Goal: Task Accomplishment & Management: Manage account settings

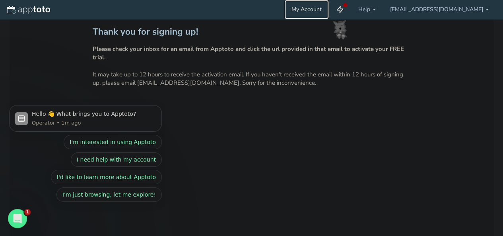
click at [329, 6] on link "My Account" at bounding box center [306, 9] width 45 height 19
click at [487, 9] on b at bounding box center [486, 10] width 3 height 2
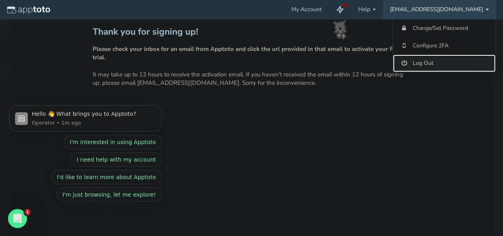
click at [419, 65] on link "Log Out" at bounding box center [444, 62] width 103 height 17
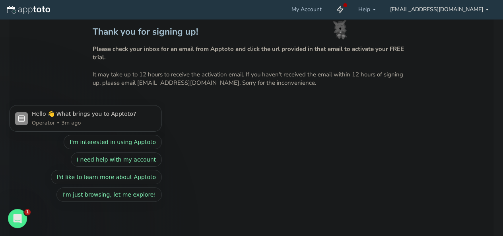
click at [485, 9] on b at bounding box center [486, 10] width 3 height 2
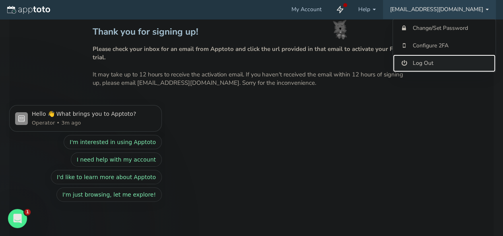
click at [421, 60] on link "Log Out" at bounding box center [444, 62] width 103 height 17
